Goal: Task Accomplishment & Management: Manage account settings

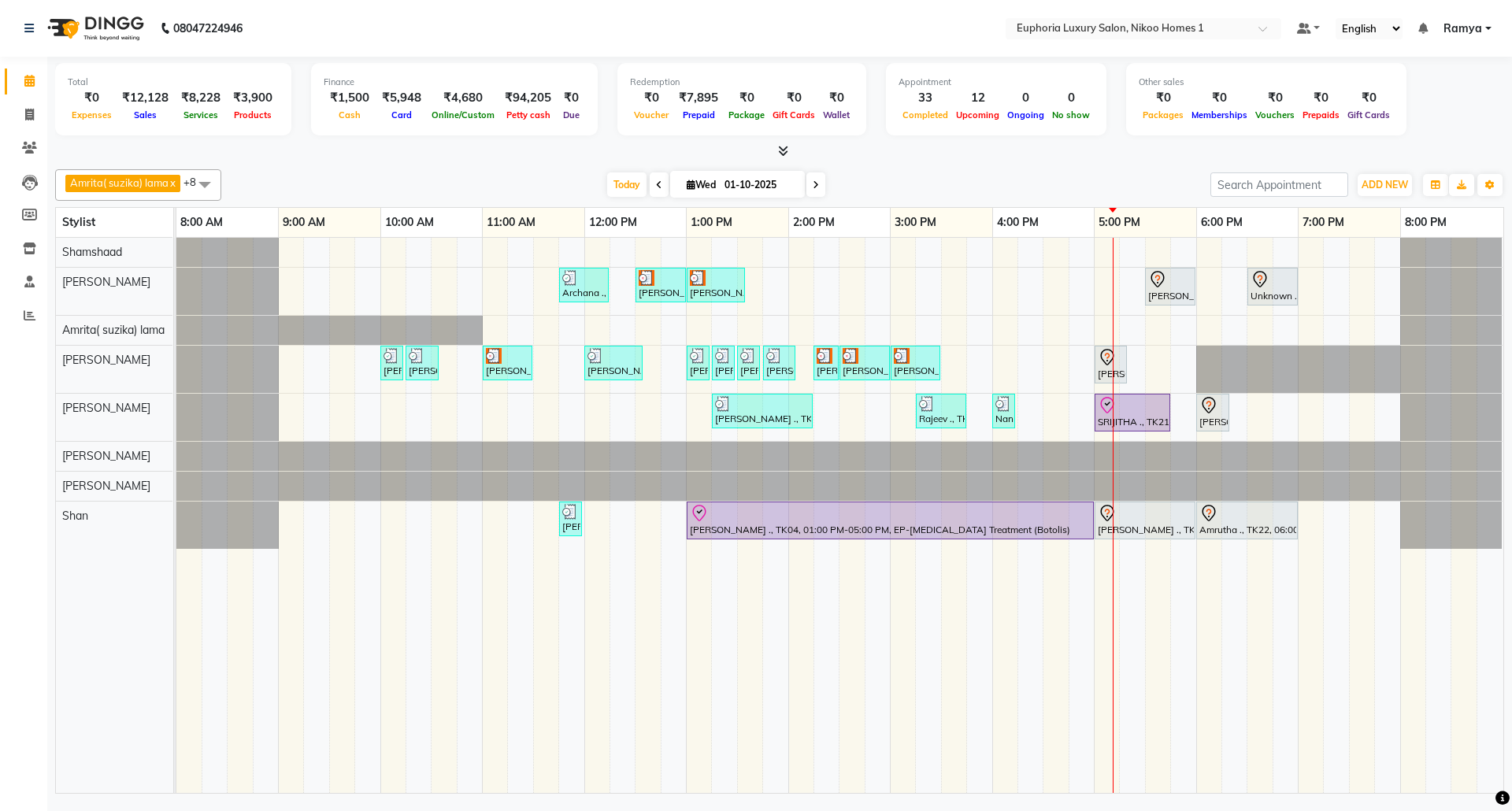
click at [1478, 29] on span "Ramya" at bounding box center [1463, 28] width 38 height 16
click at [1441, 122] on hr at bounding box center [1410, 121] width 145 height 1
click at [1459, 30] on span "Ramya" at bounding box center [1463, 28] width 38 height 16
click at [1457, 100] on link "Sign out" at bounding box center [1410, 107] width 145 height 24
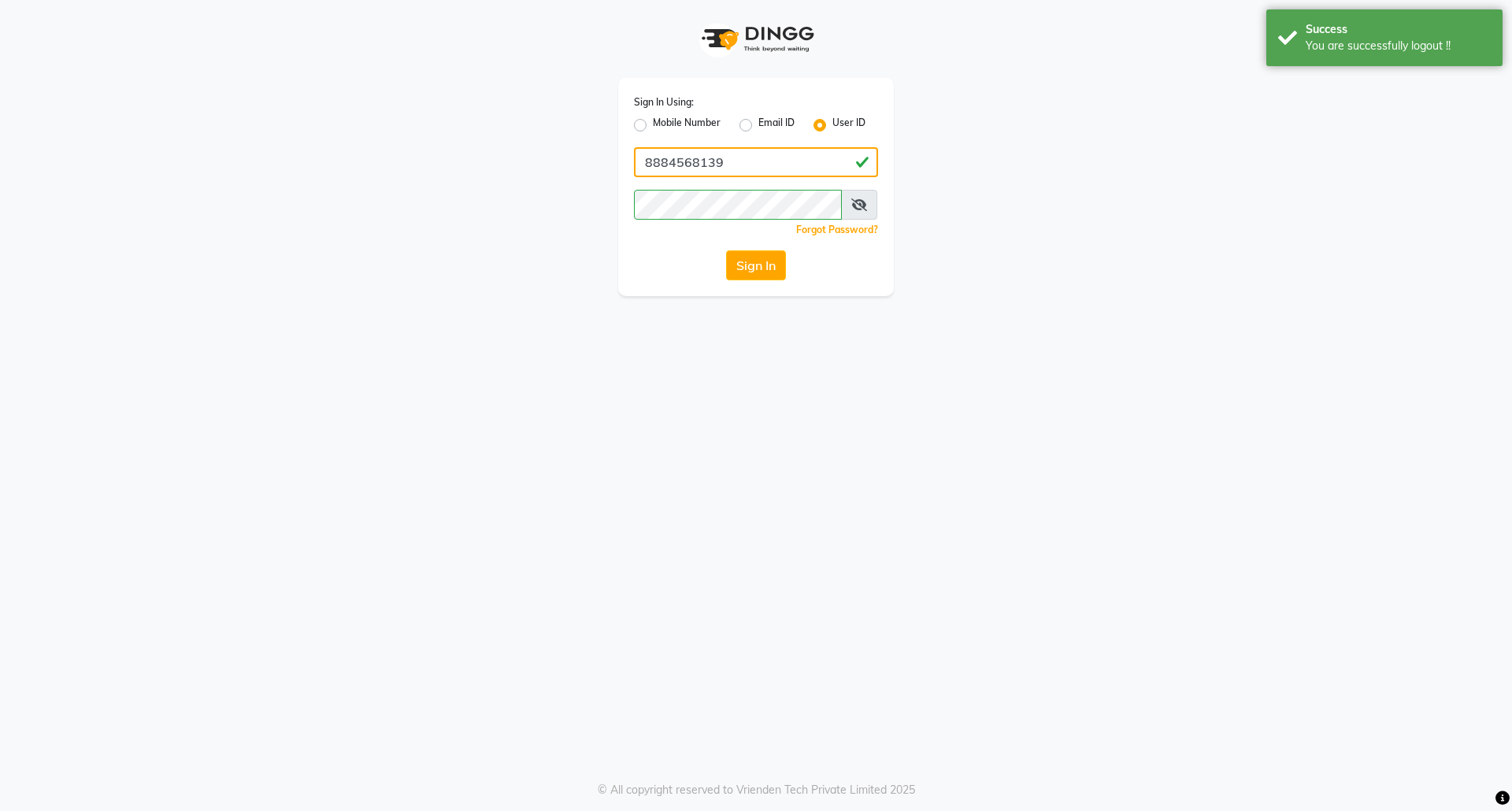
click at [740, 168] on input "8884568139" at bounding box center [756, 162] width 244 height 30
type input "7760179992"
click at [741, 253] on button "Sign In" at bounding box center [756, 265] width 60 height 30
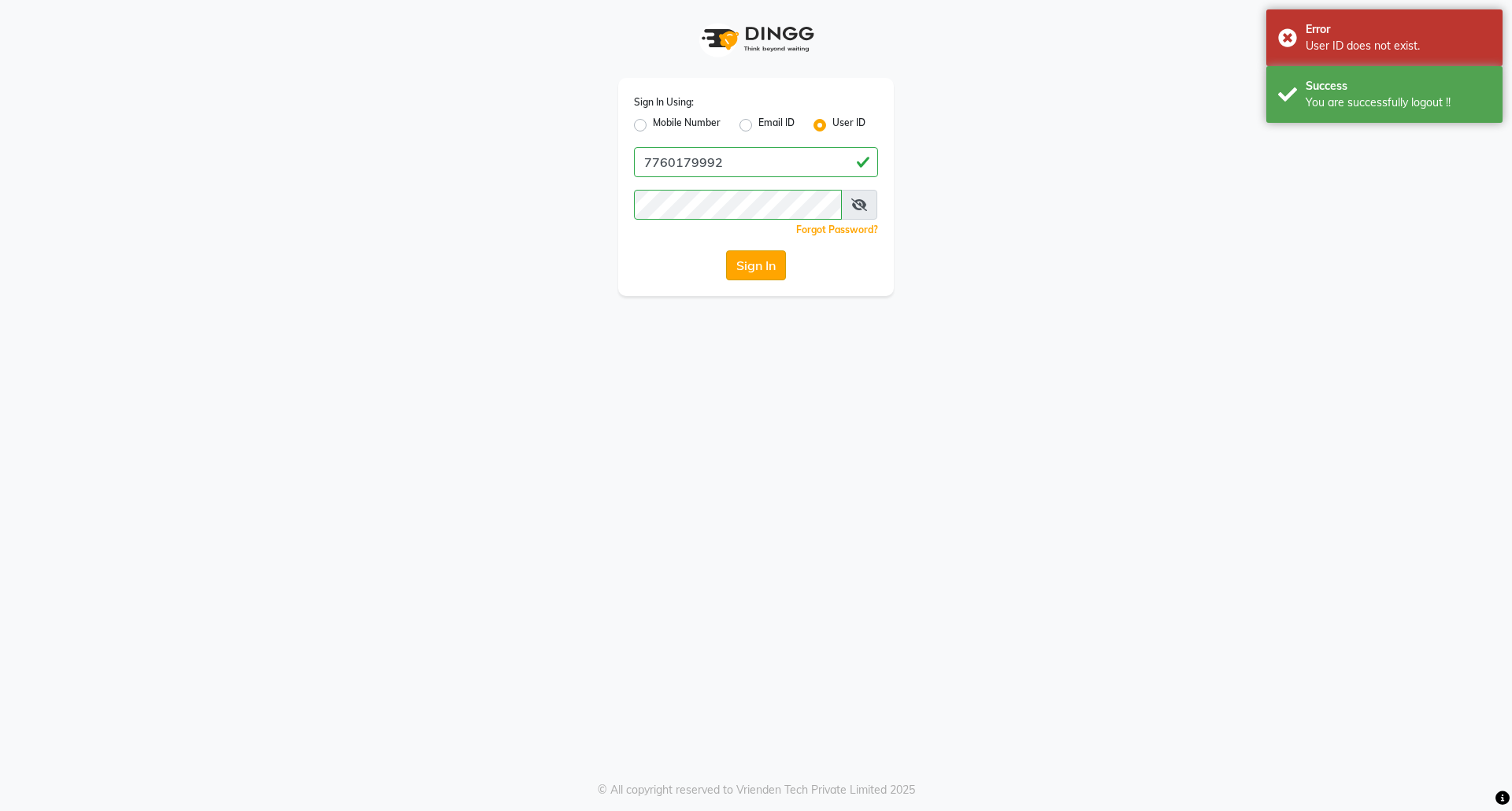
click at [767, 271] on button "Sign In" at bounding box center [756, 265] width 60 height 30
click at [653, 126] on label "Mobile Number" at bounding box center [687, 125] width 68 height 19
click at [653, 126] on input "Mobile Number" at bounding box center [658, 121] width 11 height 11
radio input "true"
radio input "false"
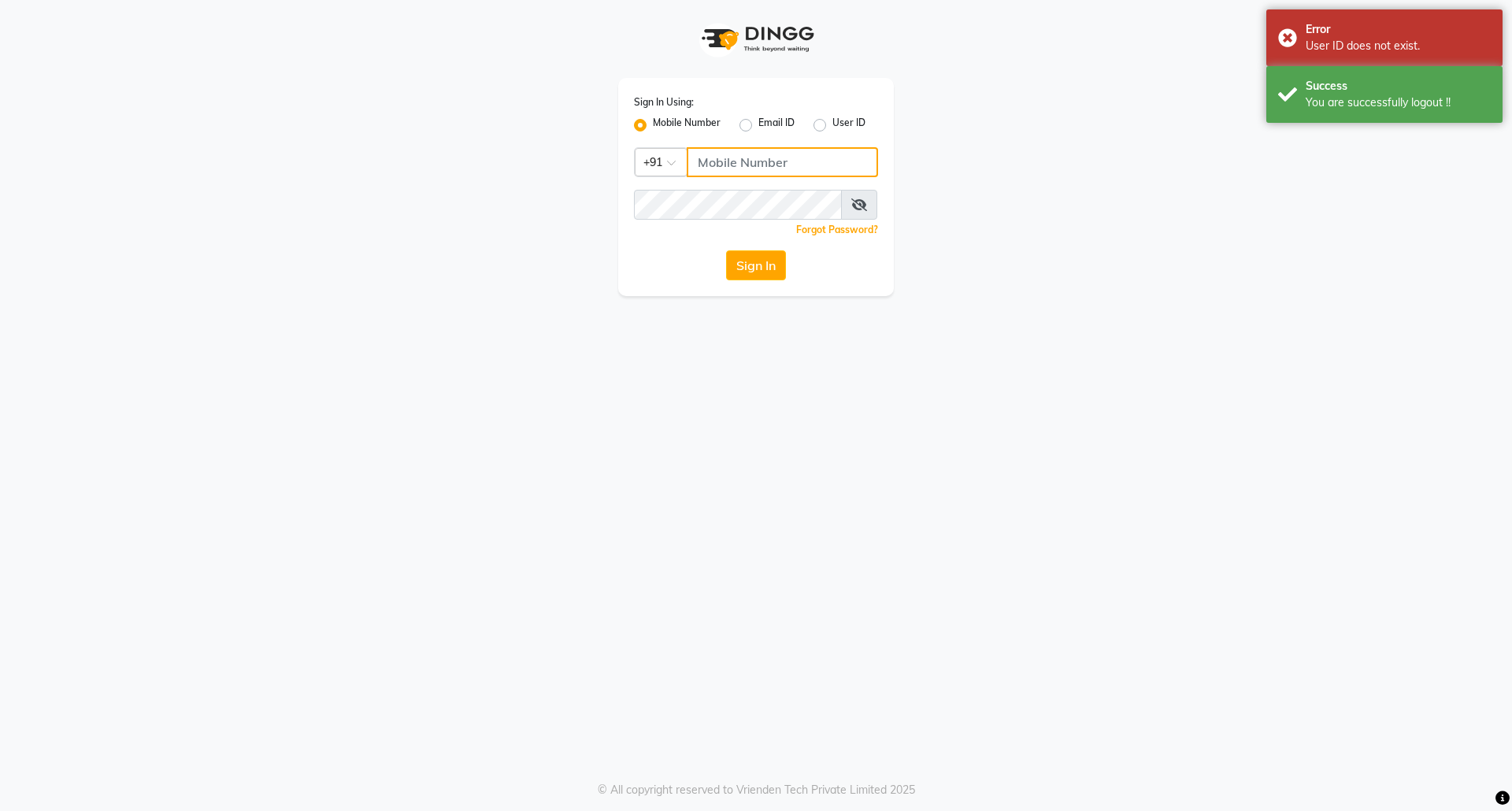
click at [779, 170] on input "Username" at bounding box center [782, 162] width 192 height 30
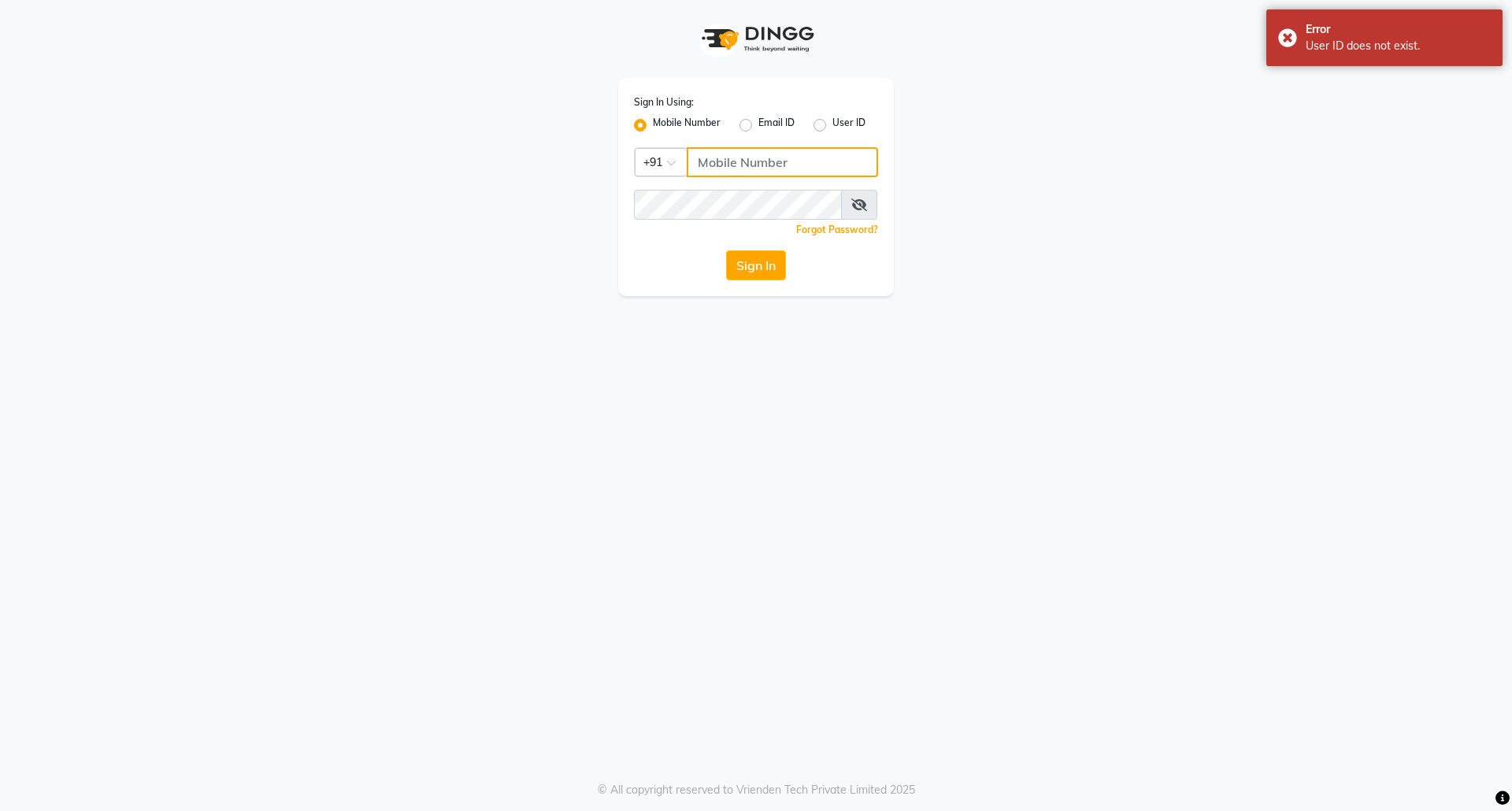
type input "7760179992"
click at [752, 259] on button "Sign In" at bounding box center [756, 265] width 60 height 30
